Goal: Information Seeking & Learning: Learn about a topic

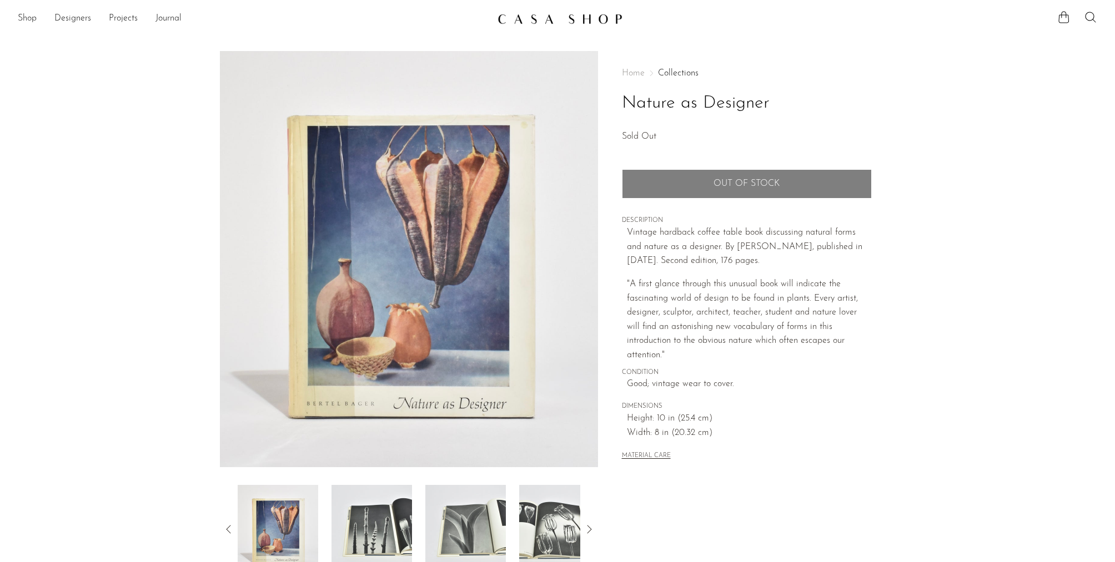
click at [361, 513] on img at bounding box center [371, 529] width 80 height 89
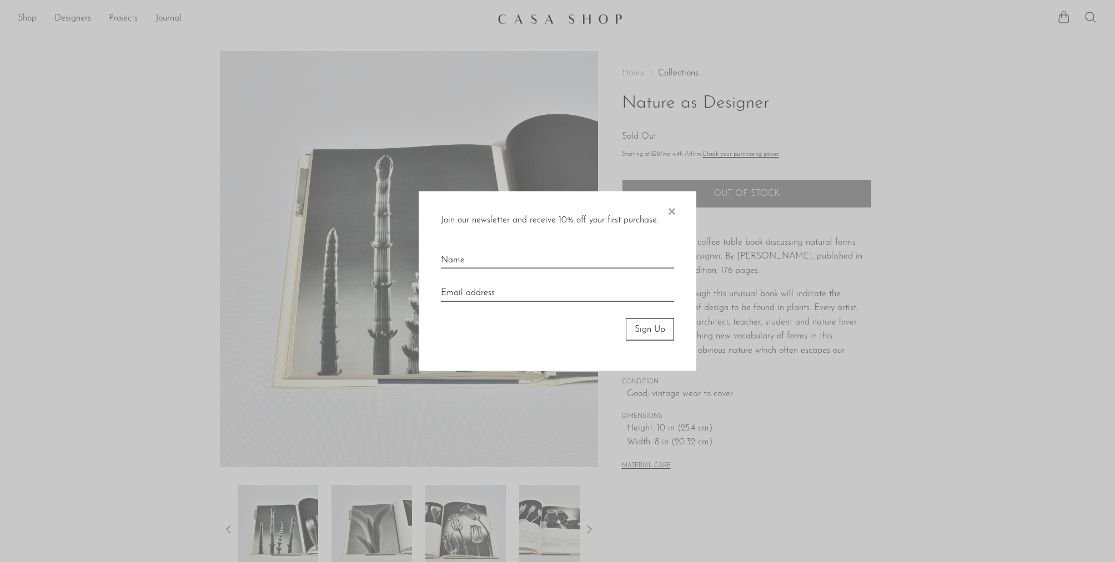
click at [674, 210] on span "×" at bounding box center [671, 209] width 11 height 36
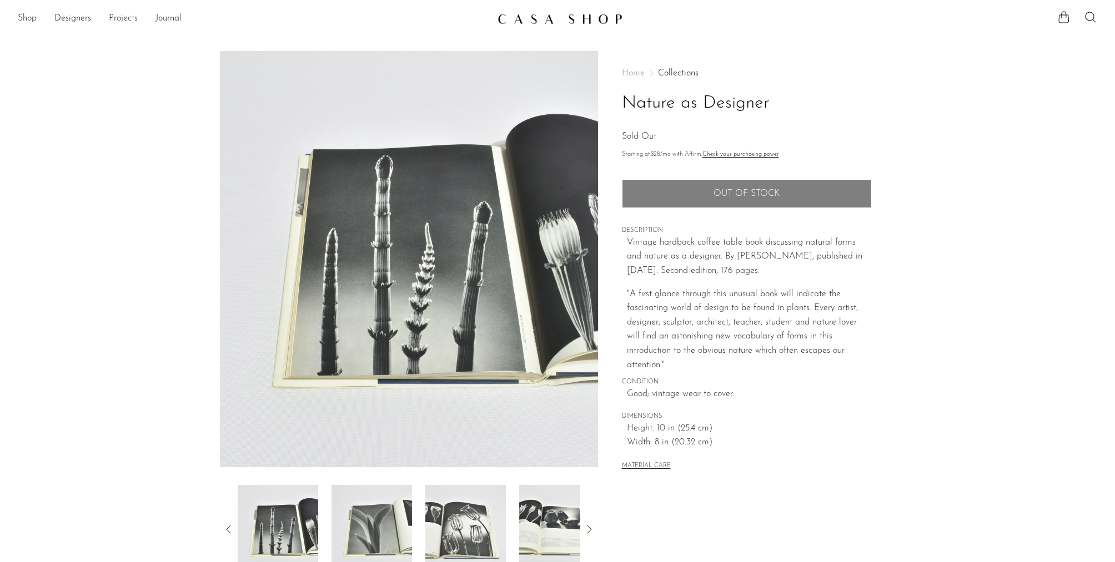
click at [477, 528] on img at bounding box center [465, 529] width 80 height 89
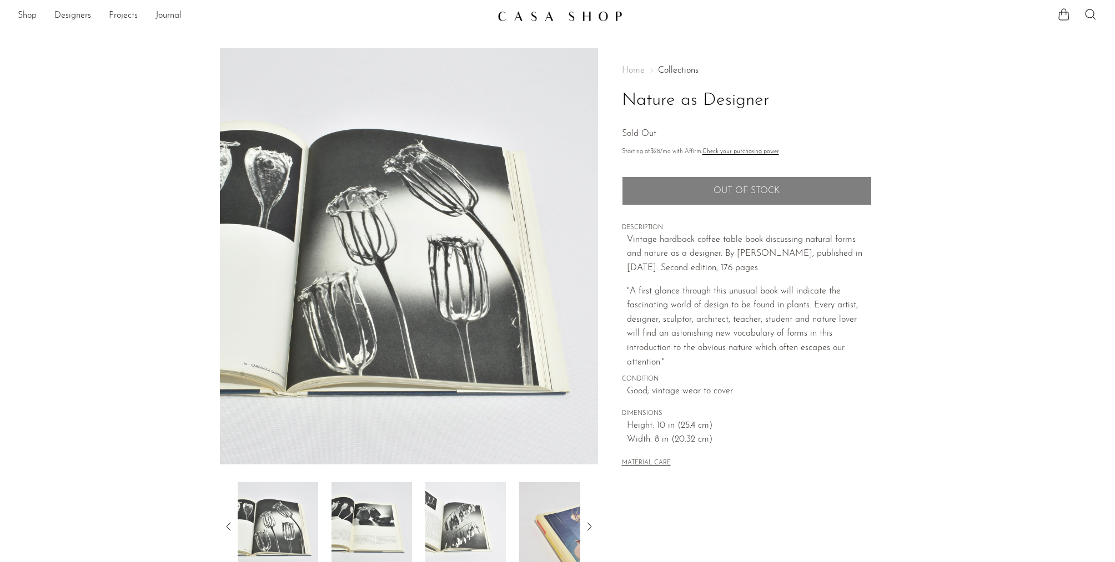
click at [457, 519] on img at bounding box center [465, 526] width 80 height 89
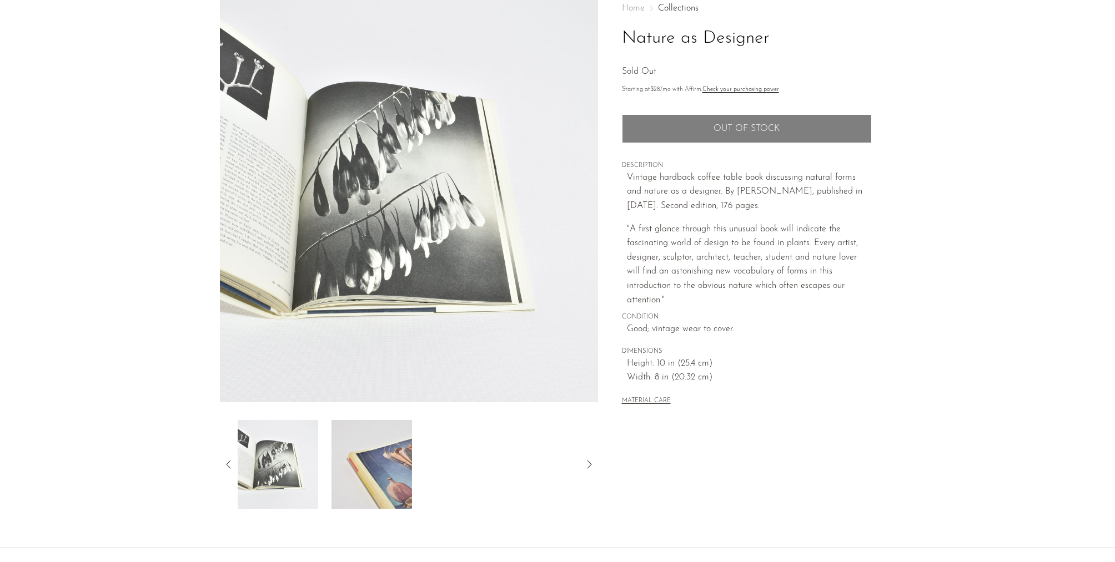
scroll to position [66, 0]
click at [394, 476] on img at bounding box center [371, 464] width 80 height 89
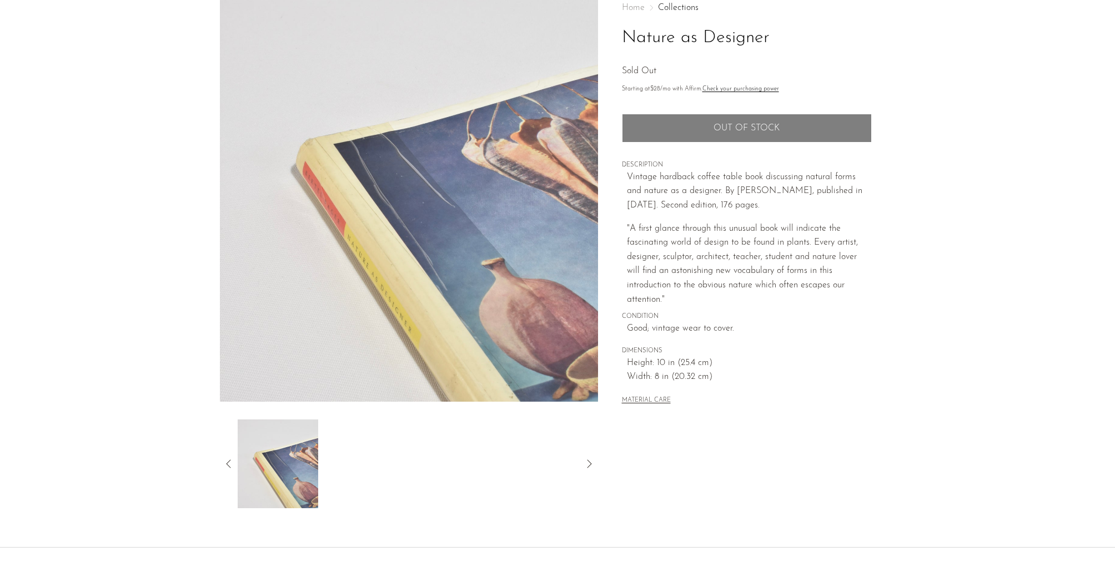
click at [227, 461] on icon at bounding box center [228, 463] width 13 height 13
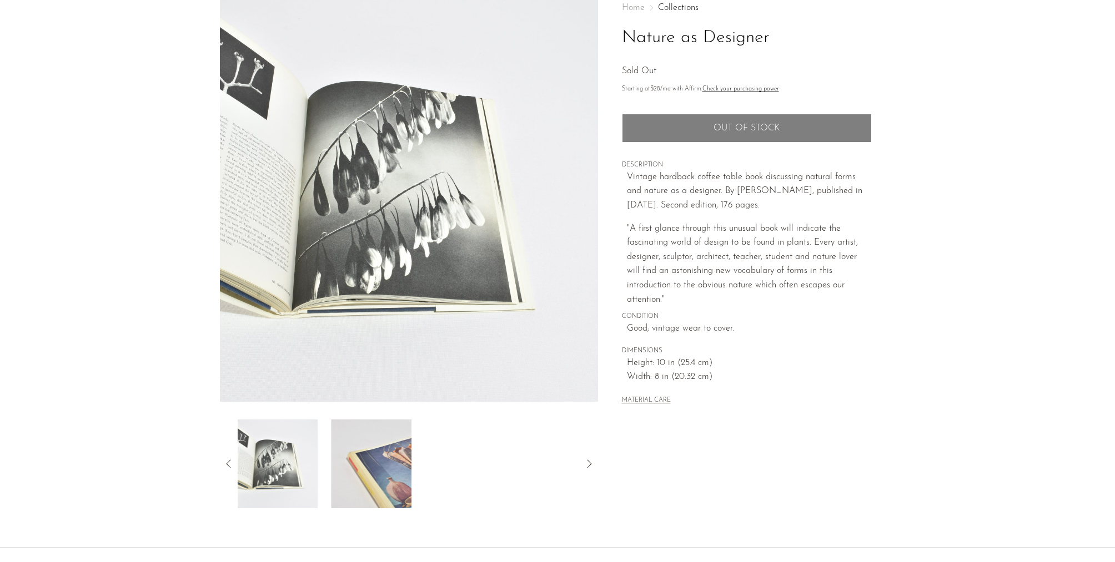
click at [227, 461] on icon at bounding box center [228, 463] width 13 height 13
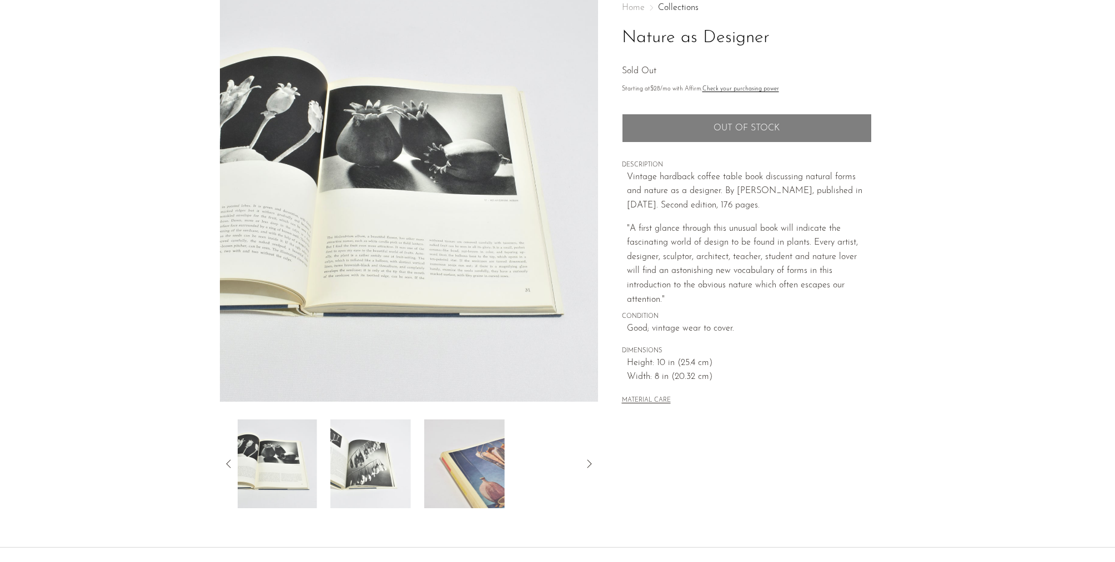
click at [227, 461] on icon at bounding box center [228, 463] width 13 height 13
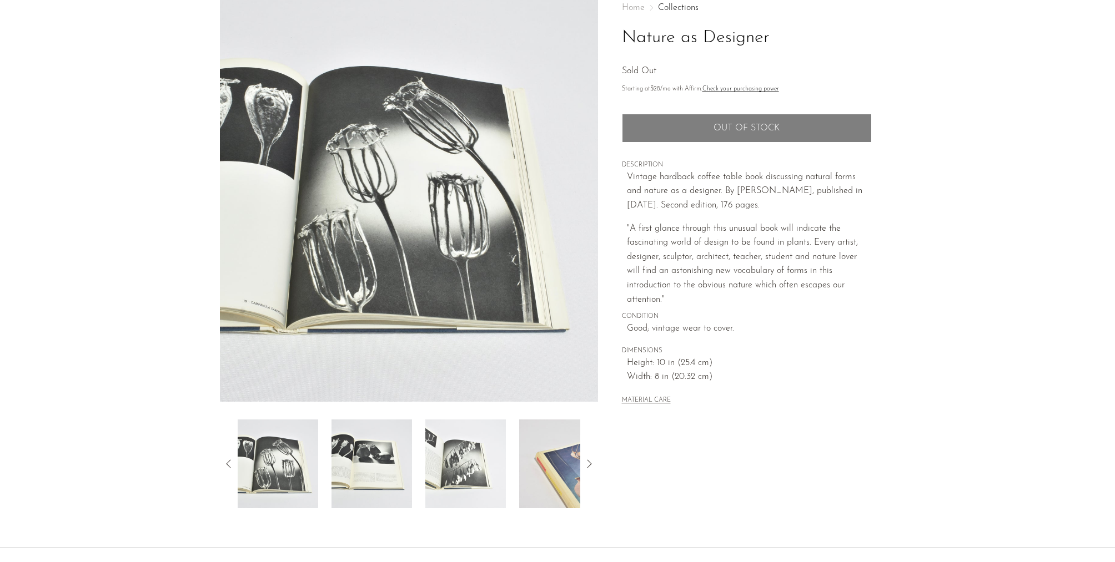
click at [375, 459] on img at bounding box center [371, 464] width 80 height 89
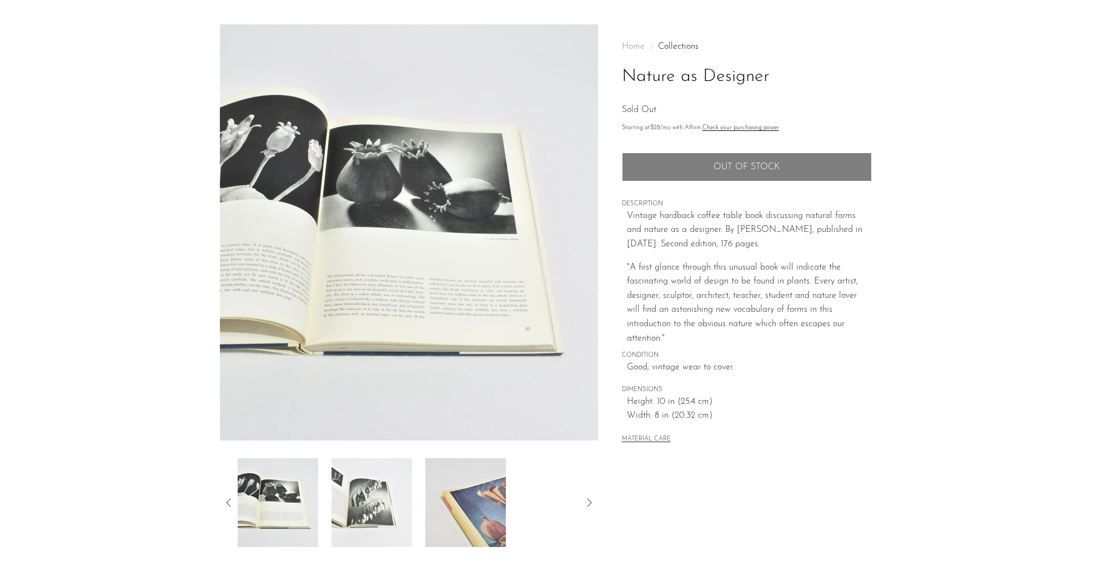
scroll to position [22, 0]
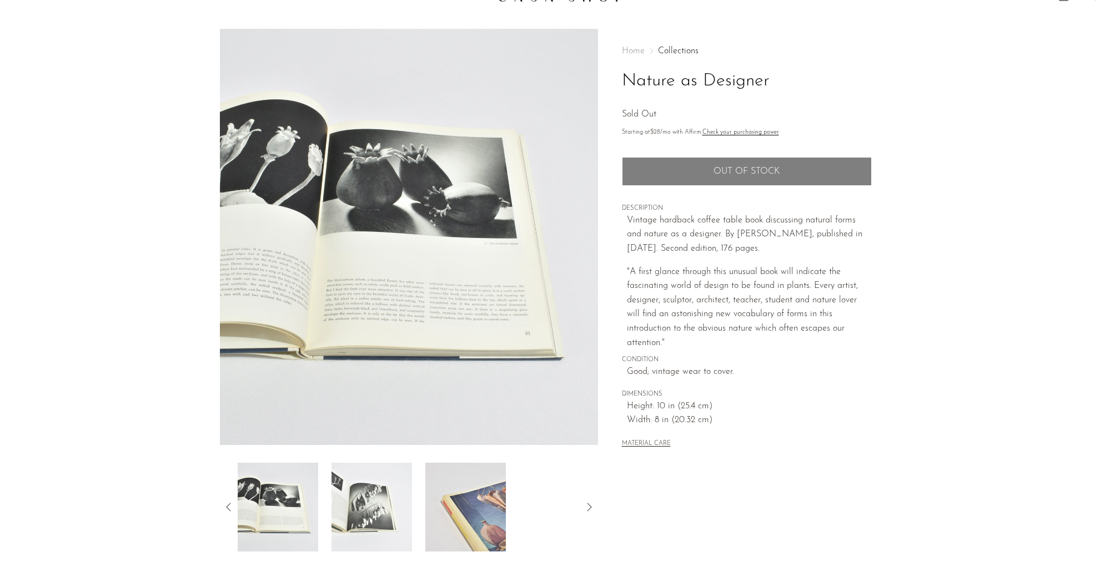
click at [228, 506] on icon at bounding box center [228, 507] width 13 height 13
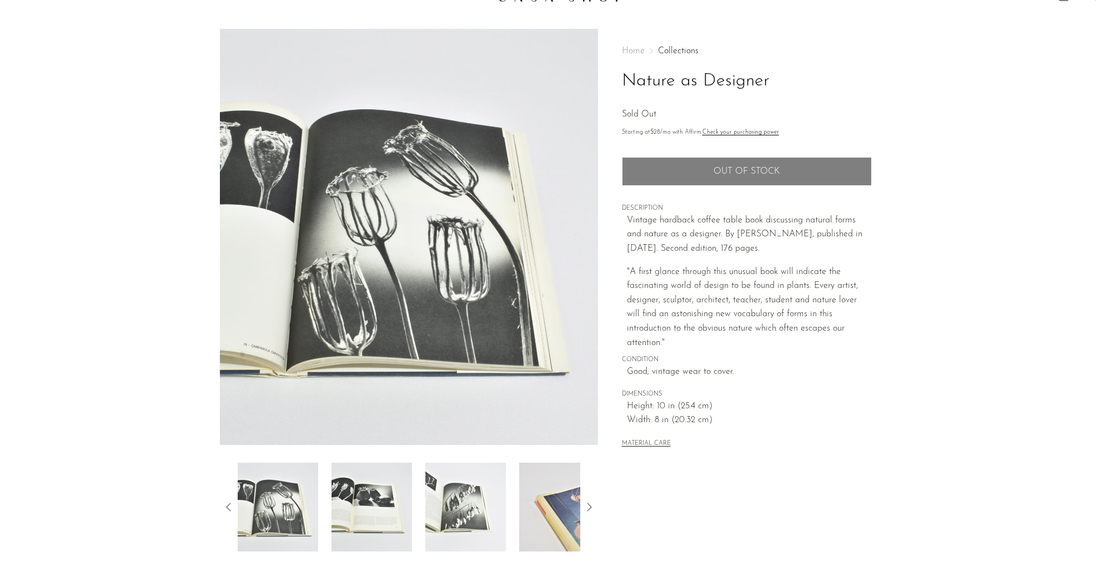
click at [228, 506] on icon at bounding box center [228, 507] width 13 height 13
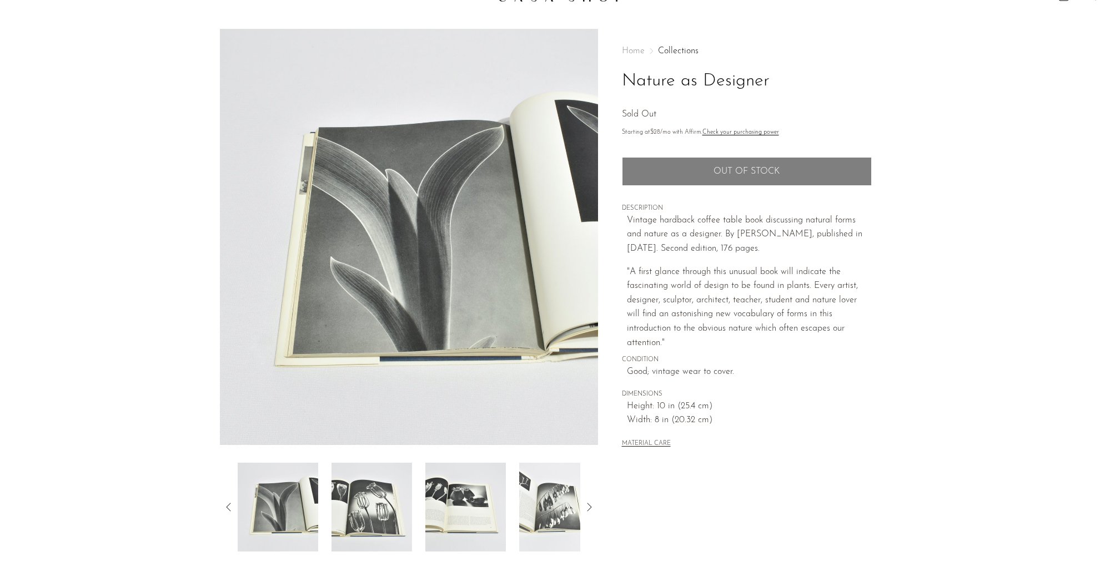
click at [228, 506] on icon at bounding box center [228, 507] width 13 height 13
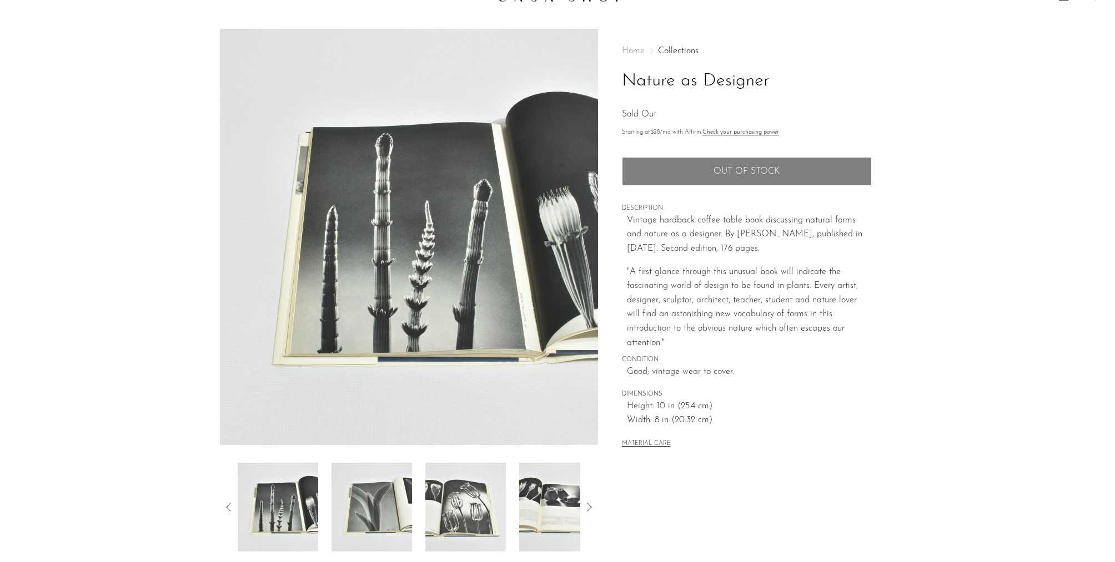
click at [369, 504] on img at bounding box center [371, 507] width 80 height 89
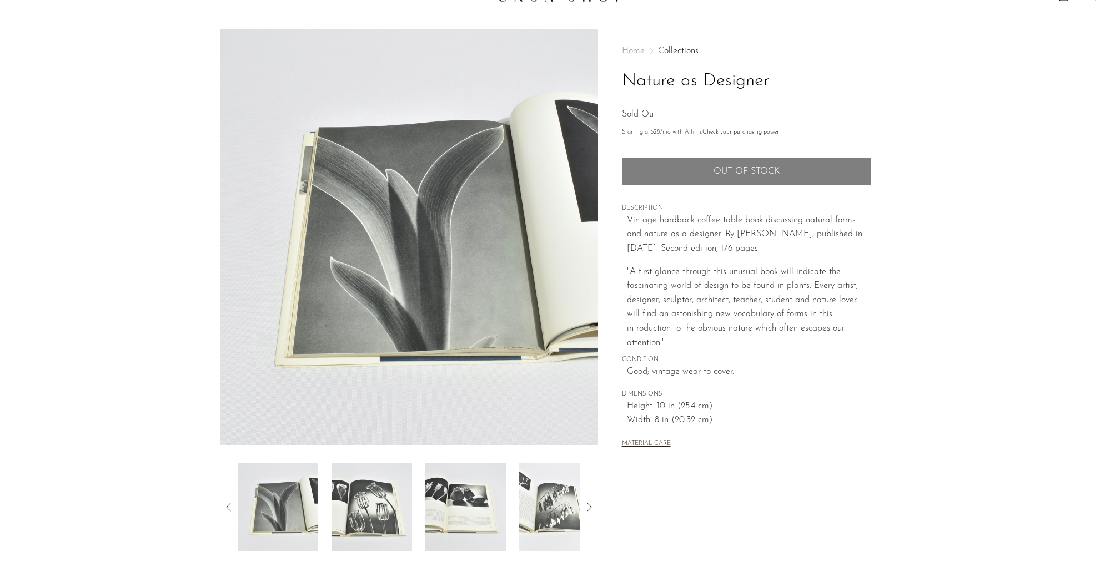
click at [226, 506] on icon at bounding box center [228, 507] width 13 height 13
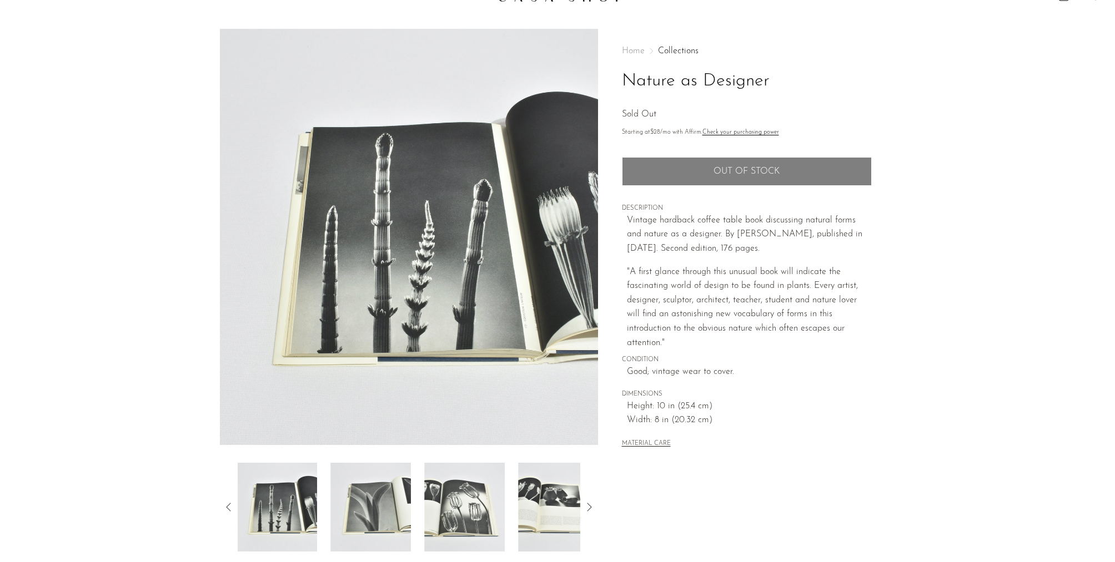
click at [226, 506] on icon at bounding box center [228, 507] width 13 height 13
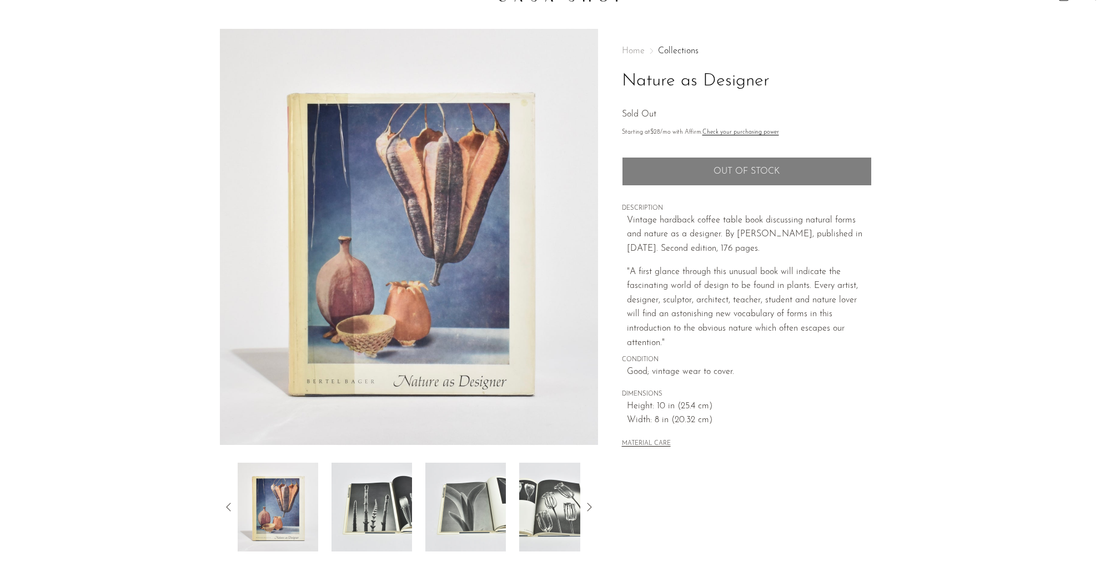
click at [391, 504] on img at bounding box center [371, 507] width 80 height 89
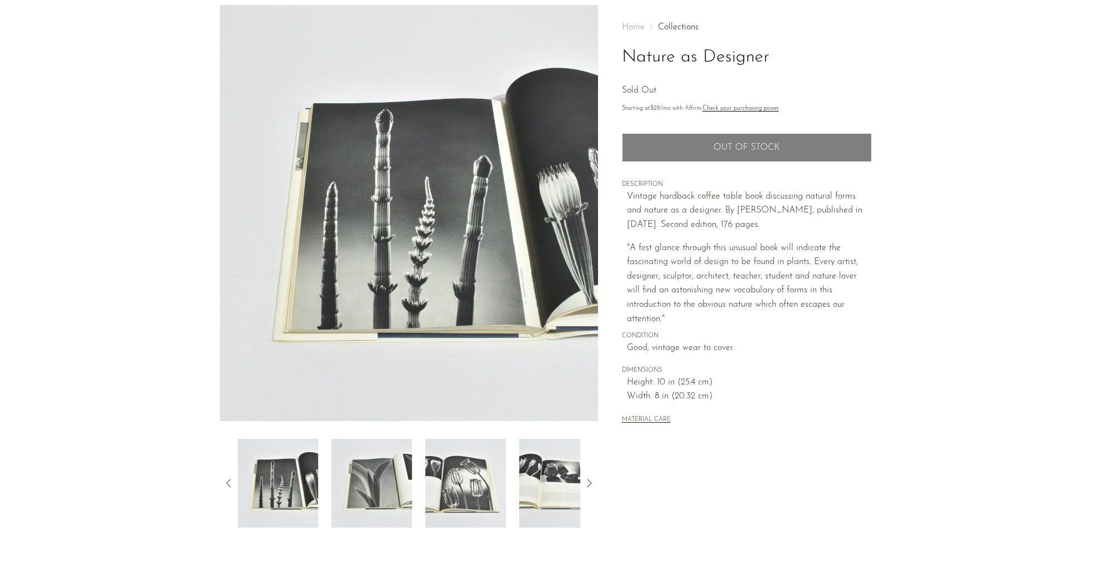
scroll to position [29, 0]
